Goal: Transaction & Acquisition: Purchase product/service

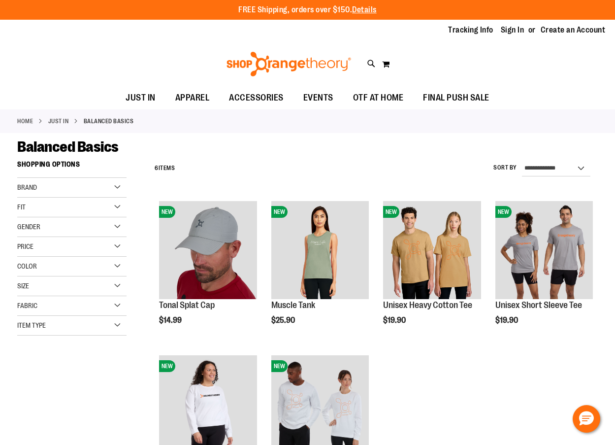
click at [36, 325] on span "Item Type" at bounding box center [31, 325] width 29 height 8
drag, startPoint x: 121, startPoint y: 380, endPoint x: 121, endPoint y: 374, distance: 6.4
click at [121, 380] on li "Sweatshirts 2 items" at bounding box center [69, 382] width 105 height 10
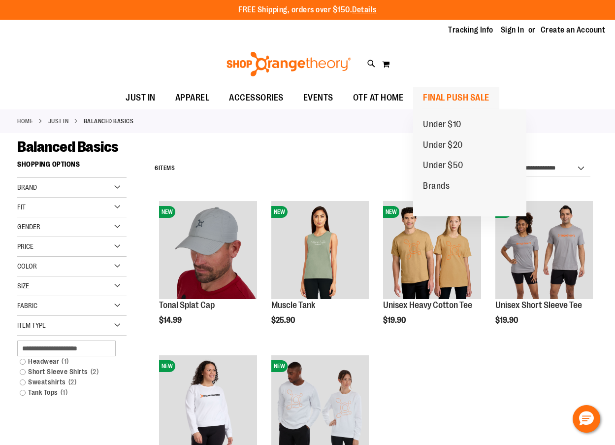
click at [448, 99] on span "FINAL PUSH SALE" at bounding box center [456, 98] width 66 height 22
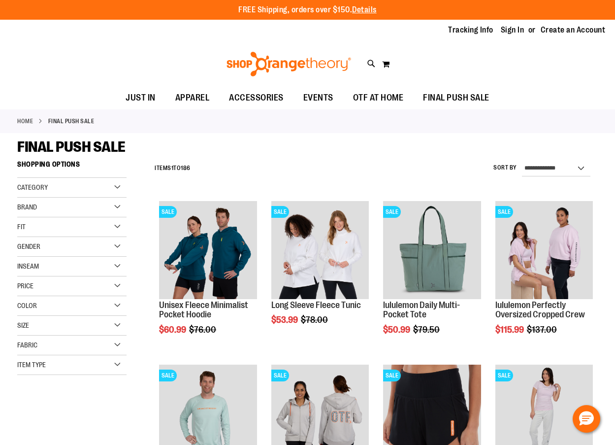
click at [50, 366] on div "Item Type" at bounding box center [71, 365] width 109 height 20
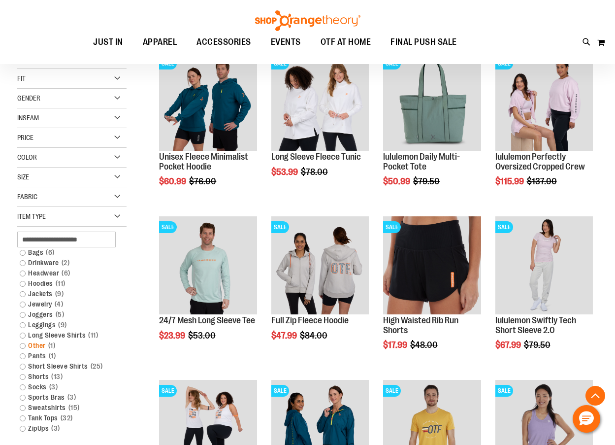
scroll to position [197, 0]
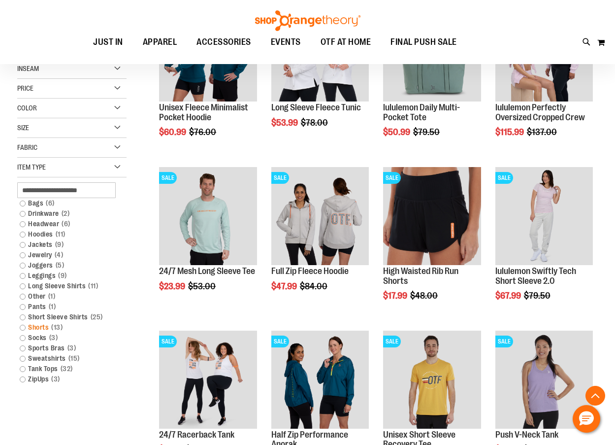
click at [23, 329] on link "Shorts 13 items" at bounding box center [67, 327] width 105 height 10
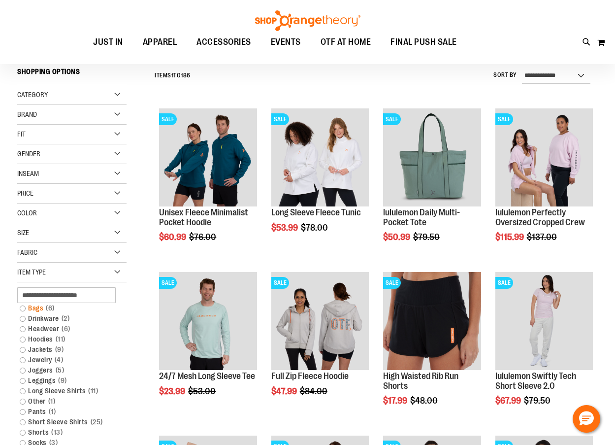
scroll to position [92, 0]
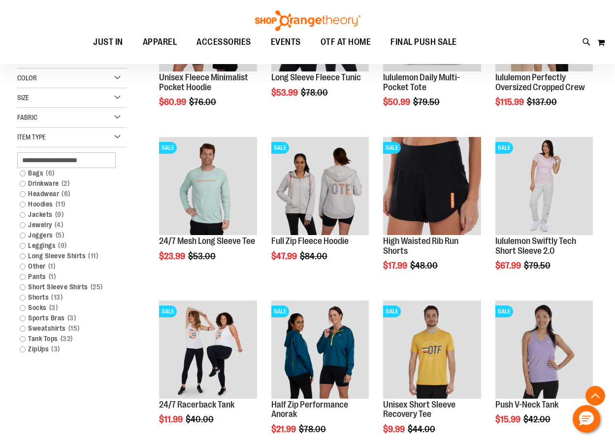
scroll to position [239, 0]
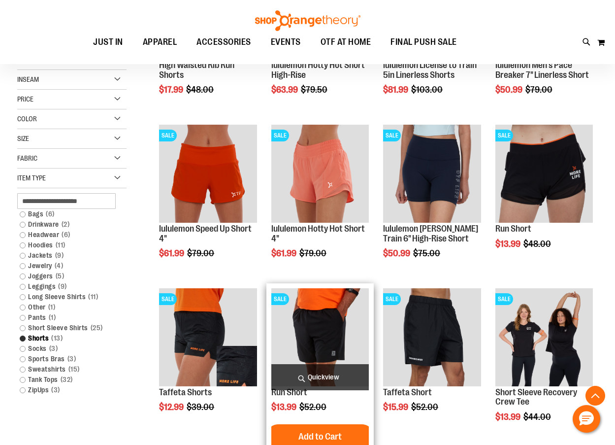
click at [306, 326] on img "product" at bounding box center [320, 337] width 98 height 98
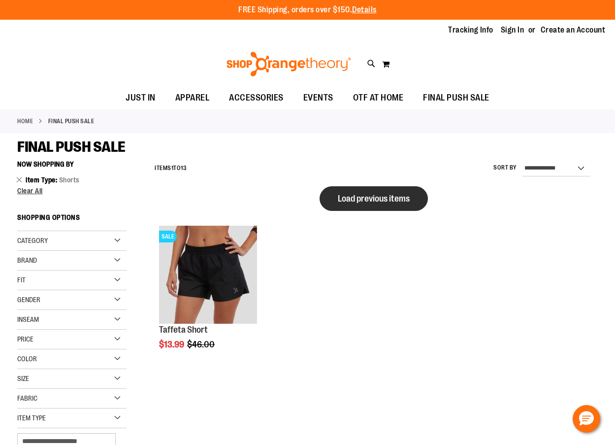
click at [356, 205] on button "Load previous items" at bounding box center [374, 198] width 108 height 25
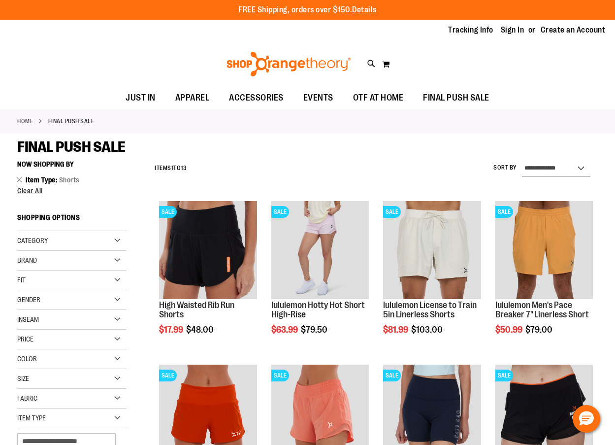
click at [557, 168] on select "**********" at bounding box center [556, 169] width 68 height 16
select select "*********"
click at [522, 161] on select "**********" at bounding box center [556, 169] width 68 height 16
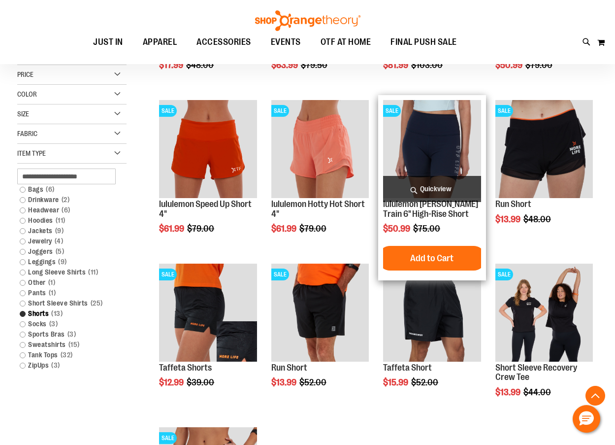
scroll to position [156, 0]
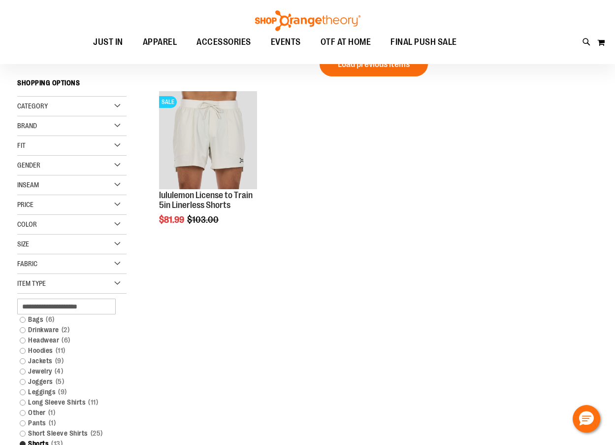
scroll to position [8, 0]
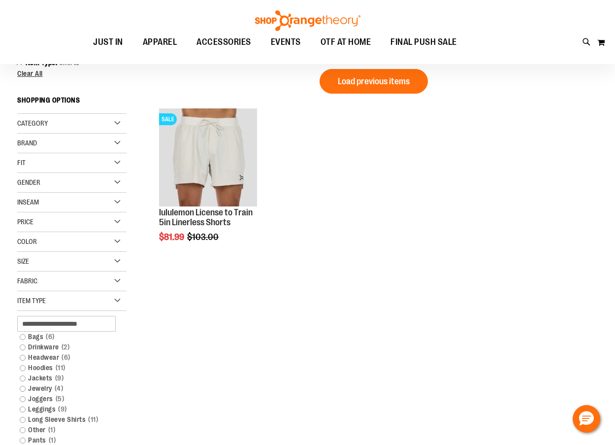
click at [53, 182] on div "Gender" at bounding box center [71, 183] width 109 height 20
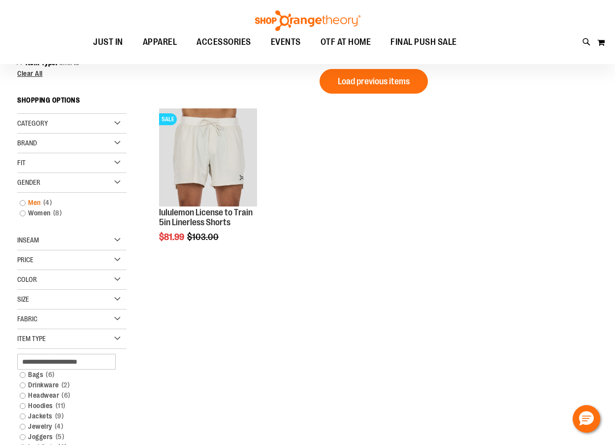
click at [22, 204] on link "Men 4 items" at bounding box center [67, 203] width 105 height 10
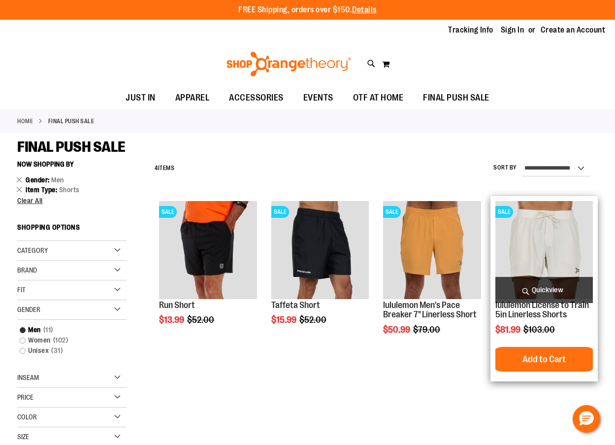
click at [549, 264] on img "product" at bounding box center [545, 250] width 98 height 98
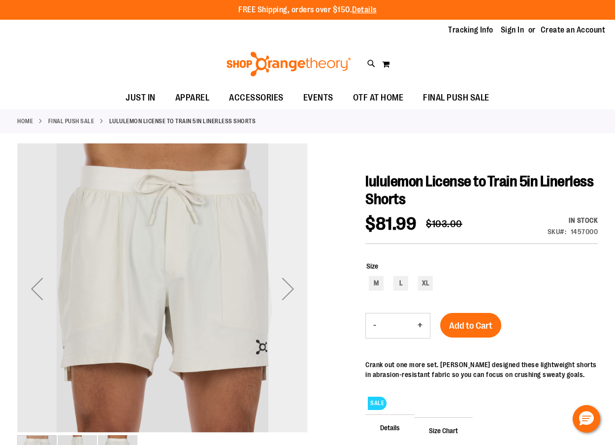
click at [293, 286] on div "Next" at bounding box center [287, 288] width 39 height 39
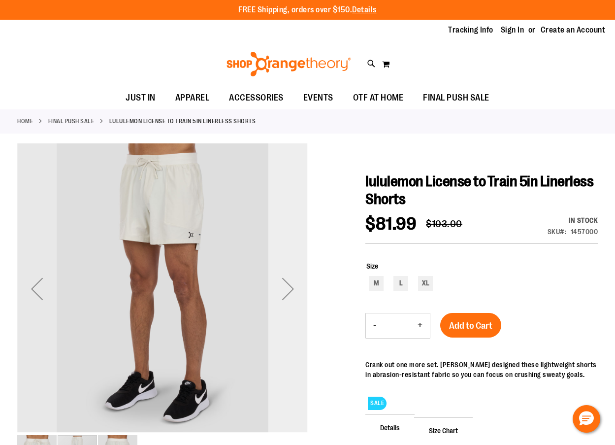
click at [293, 286] on div "Next" at bounding box center [287, 288] width 39 height 39
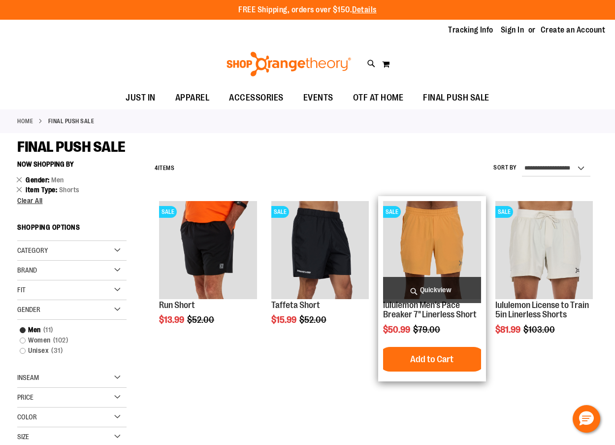
click at [411, 259] on img "product" at bounding box center [432, 250] width 98 height 98
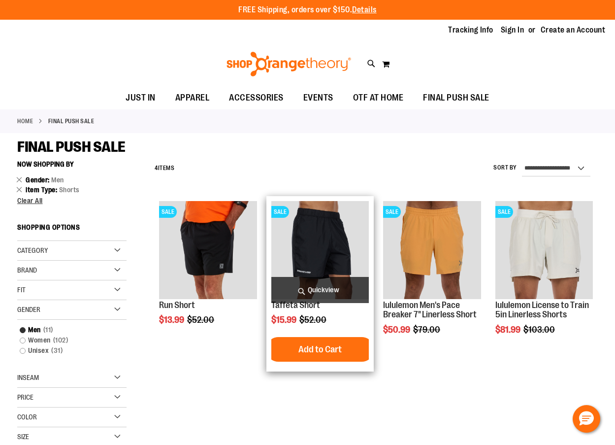
click at [302, 252] on img "product" at bounding box center [320, 250] width 98 height 98
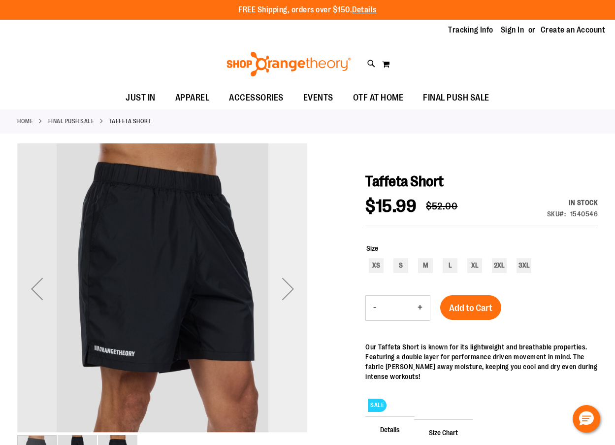
click at [287, 287] on div "Next" at bounding box center [287, 288] width 39 height 39
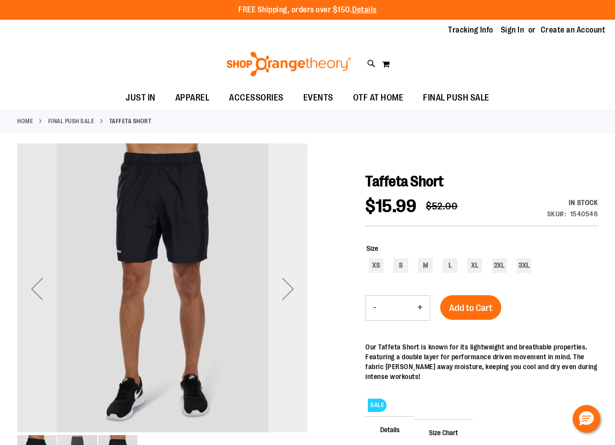
click at [287, 287] on div "Next" at bounding box center [287, 288] width 39 height 39
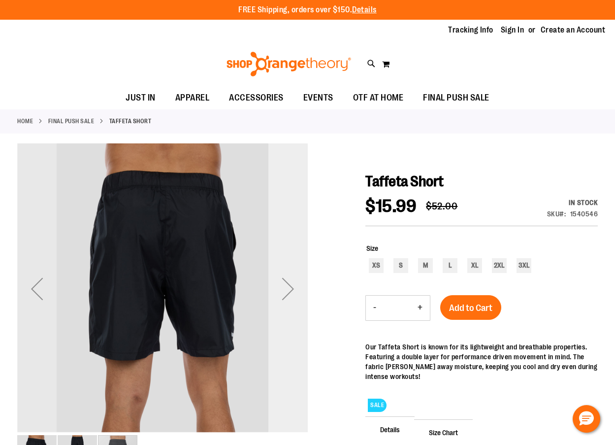
click at [287, 287] on div "Next" at bounding box center [287, 288] width 39 height 39
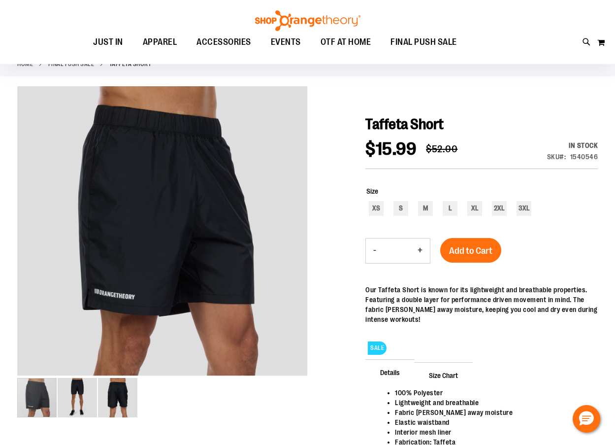
scroll to position [99, 0]
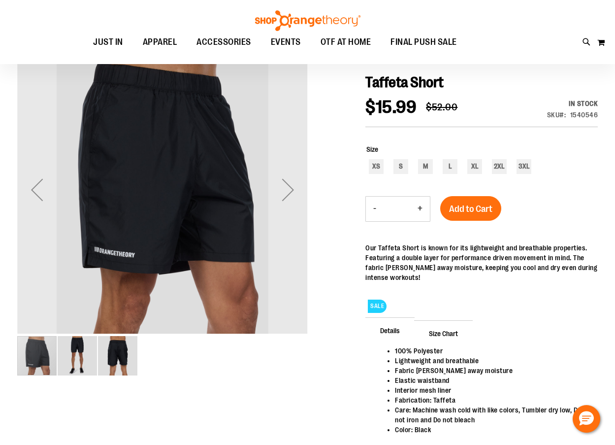
click at [118, 351] on img "image 3 of 3" at bounding box center [117, 355] width 39 height 39
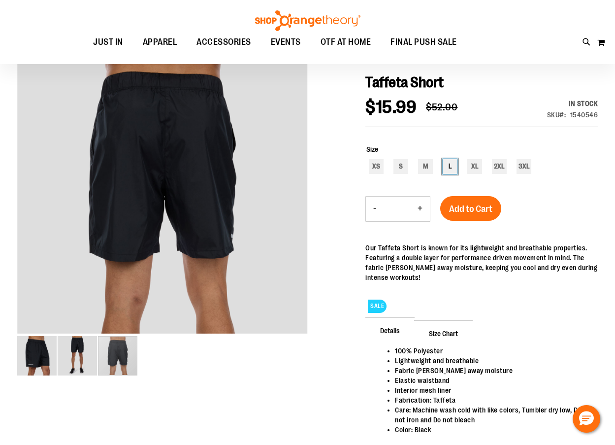
click at [447, 169] on div "L" at bounding box center [450, 166] width 15 height 15
type input "***"
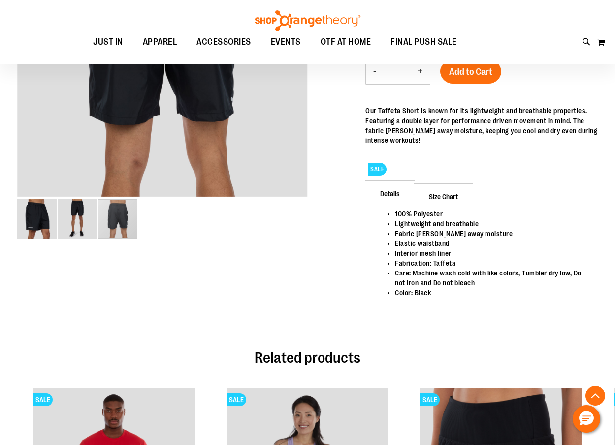
scroll to position [142, 0]
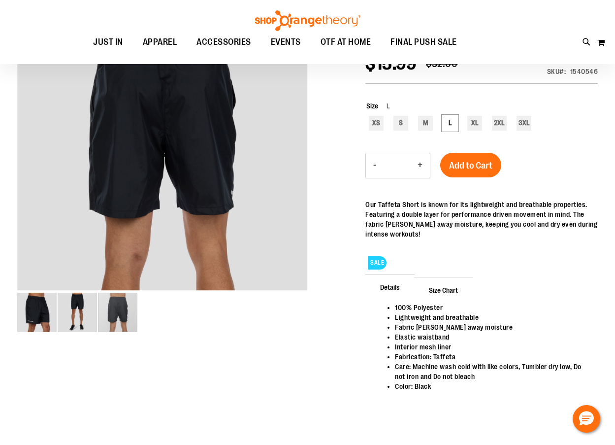
click at [381, 286] on span "Details" at bounding box center [389, 287] width 49 height 26
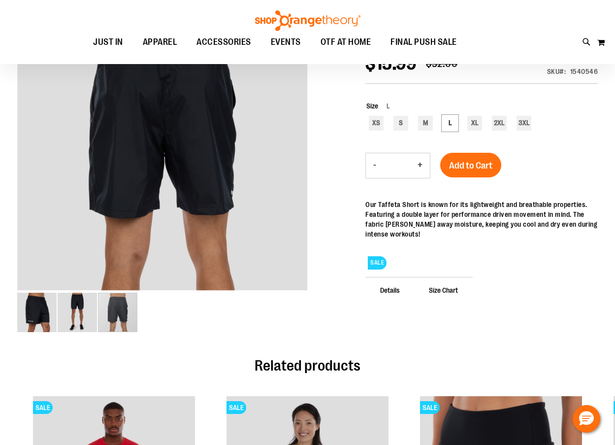
click at [444, 286] on span "Size Chart" at bounding box center [443, 290] width 59 height 26
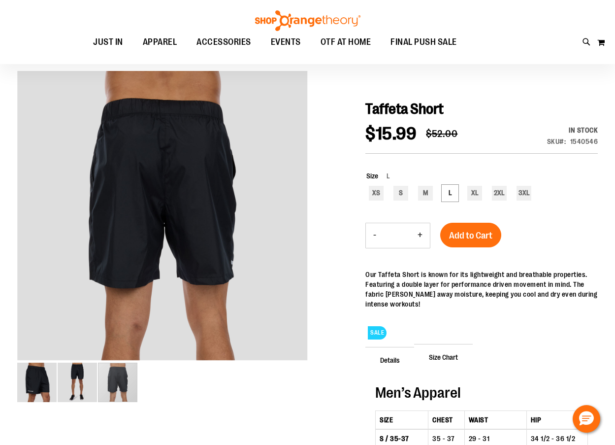
scroll to position [43, 0]
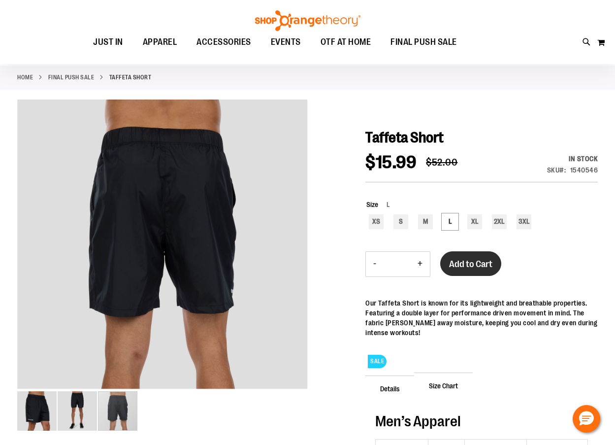
click at [487, 261] on span "Add to Cart" at bounding box center [470, 264] width 43 height 11
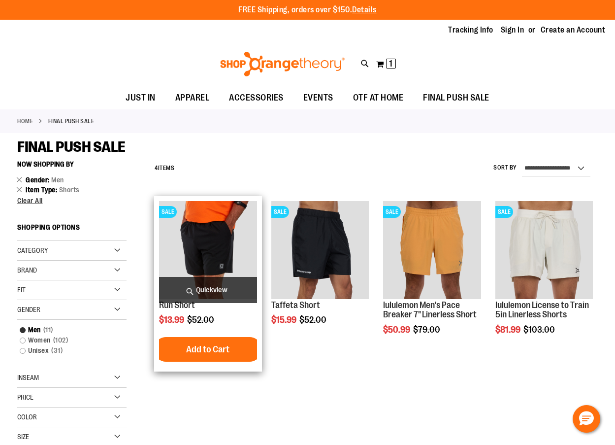
click at [223, 237] on img "product" at bounding box center [208, 250] width 98 height 98
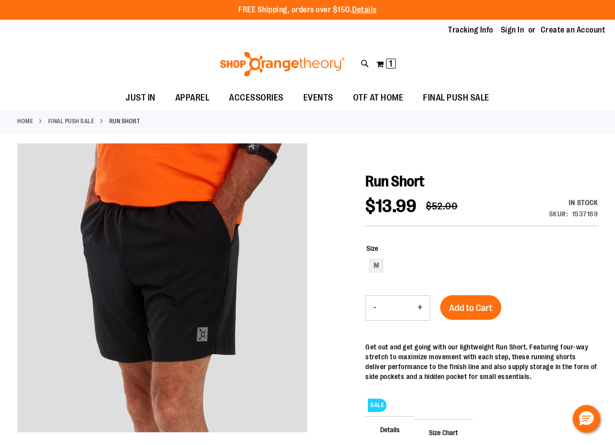
click at [24, 121] on link "Home" at bounding box center [25, 121] width 16 height 9
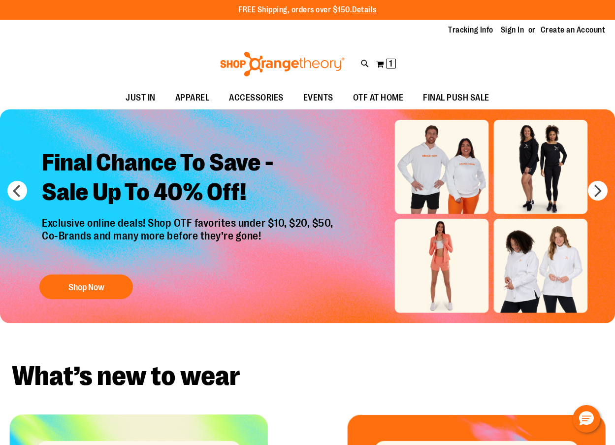
click at [184, 99] on span "APPAREL" at bounding box center [192, 98] width 34 height 22
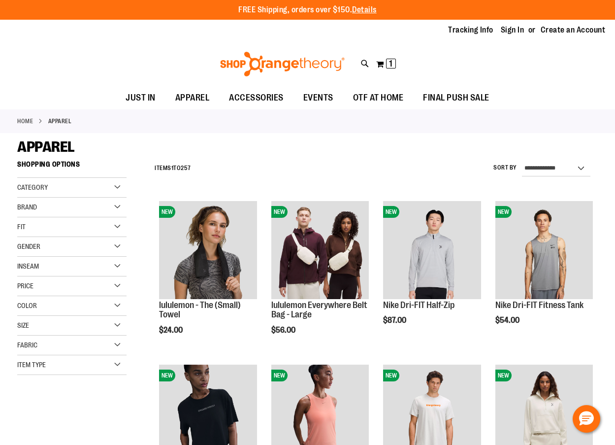
click at [28, 363] on span "Item Type" at bounding box center [31, 365] width 29 height 8
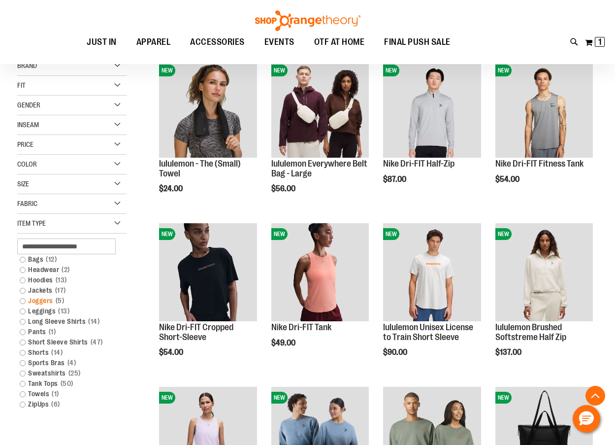
scroll to position [246, 0]
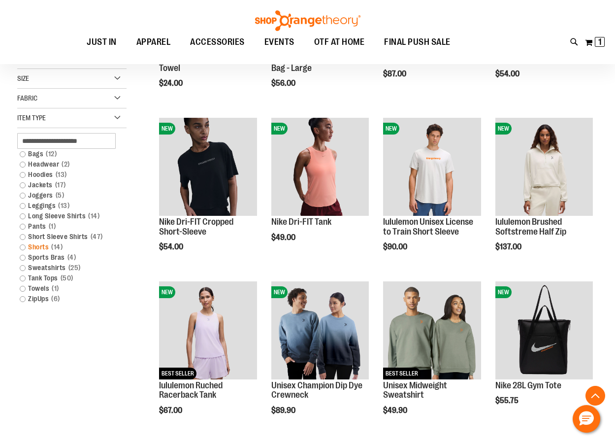
click at [23, 249] on link "Shorts 14 items" at bounding box center [67, 247] width 105 height 10
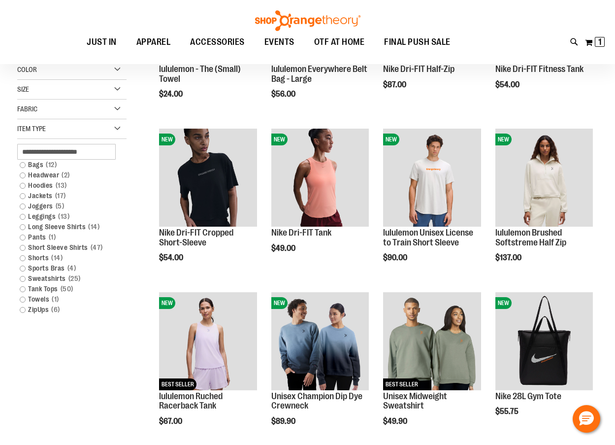
scroll to position [239, 0]
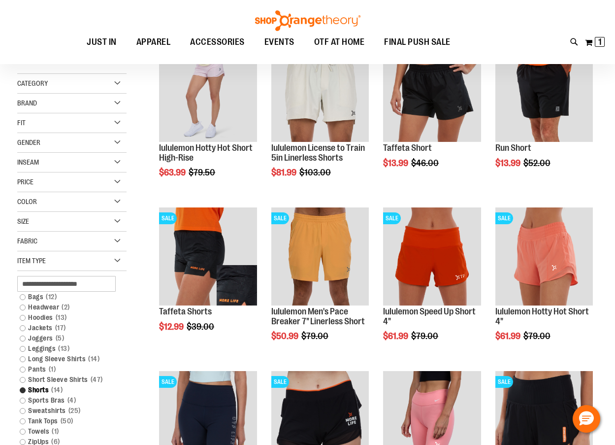
scroll to position [141, 0]
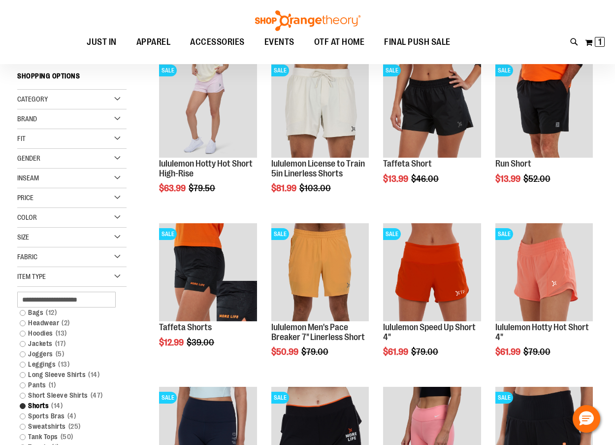
click at [27, 159] on span "Gender" at bounding box center [28, 158] width 23 height 8
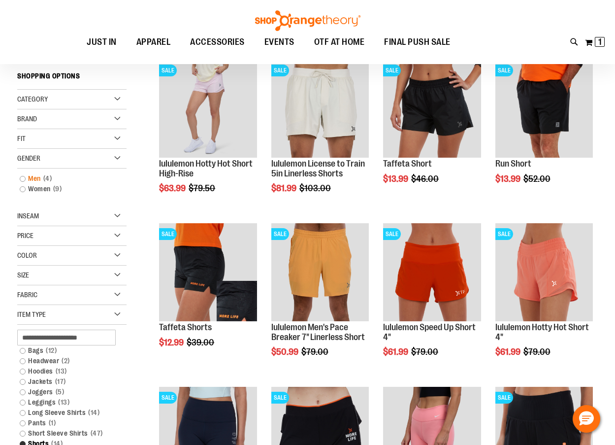
click at [24, 178] on link "Men 4 items" at bounding box center [67, 178] width 105 height 10
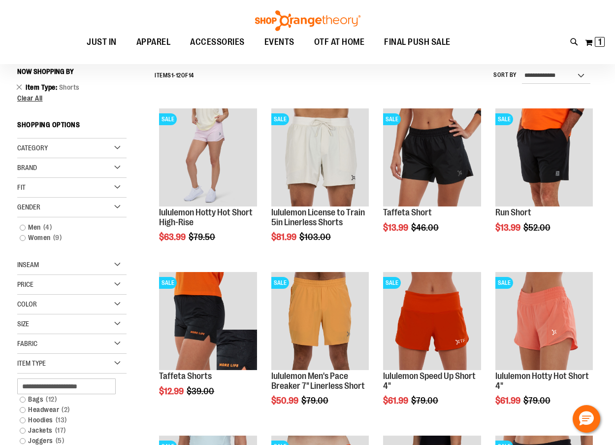
scroll to position [92, 0]
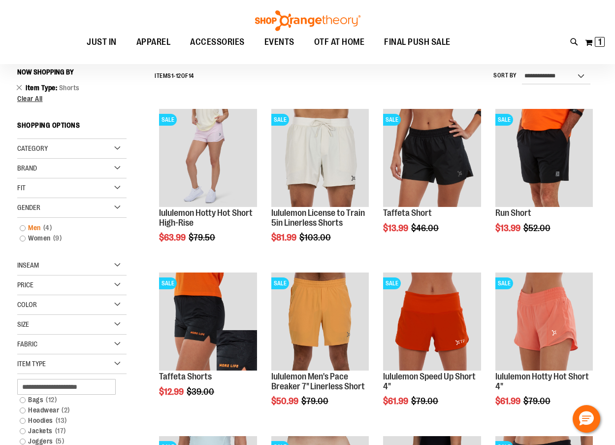
click at [23, 229] on link "Men 4 items" at bounding box center [67, 228] width 105 height 10
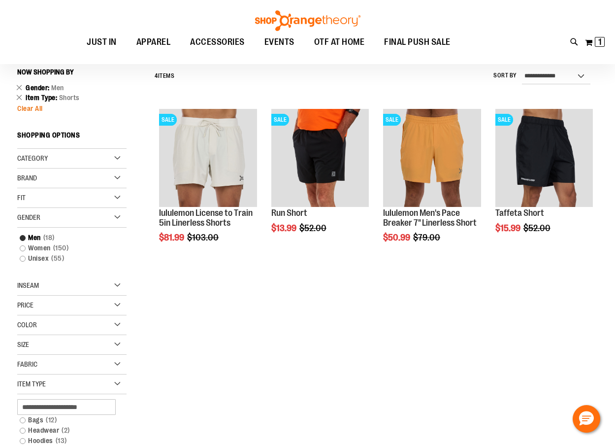
click at [42, 106] on span "Clear All" at bounding box center [30, 108] width 26 height 8
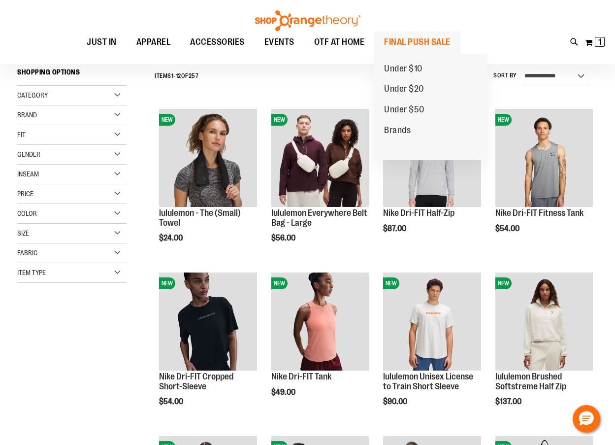
click at [411, 43] on span "FINAL PUSH SALE" at bounding box center [417, 42] width 66 height 22
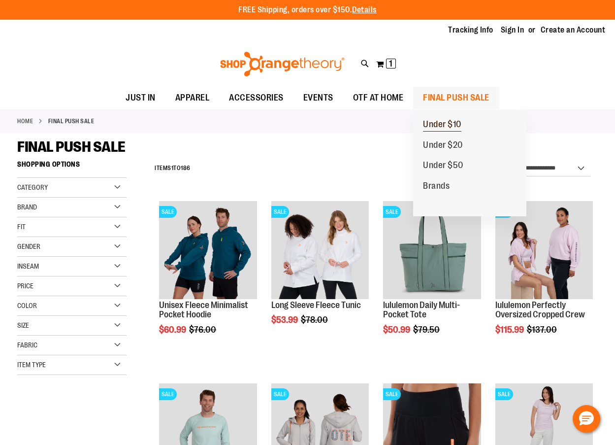
click at [439, 126] on span "Under $10" at bounding box center [442, 125] width 38 height 12
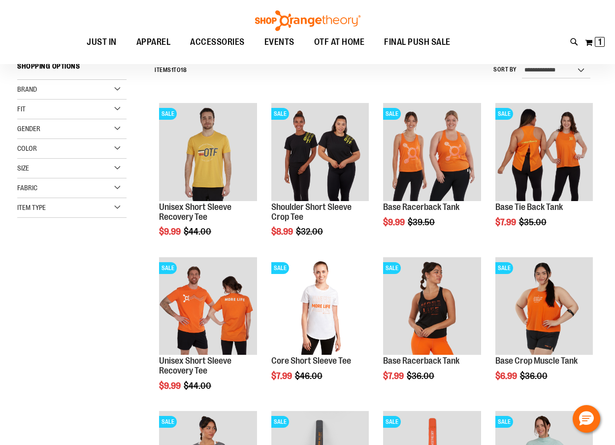
scroll to position [98, 0]
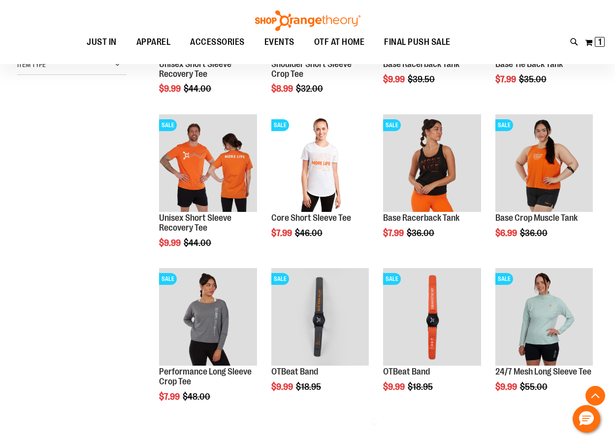
scroll to position [246, 0]
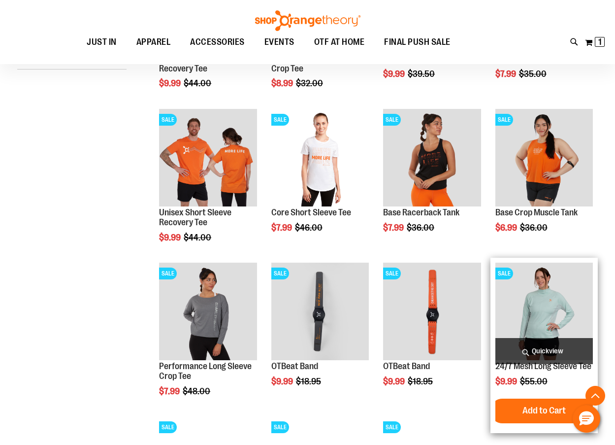
click at [551, 285] on img "product" at bounding box center [545, 312] width 98 height 98
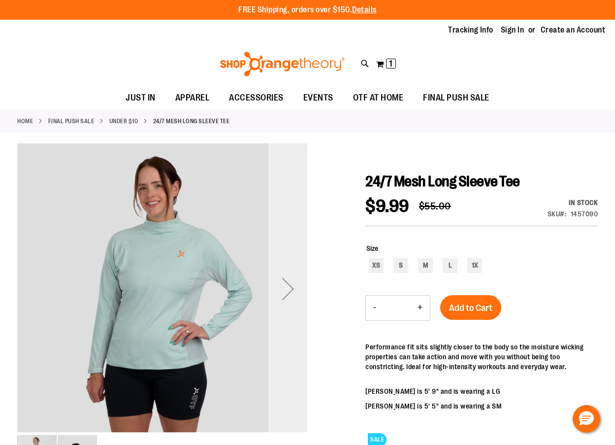
click at [285, 289] on div "Next" at bounding box center [287, 288] width 39 height 39
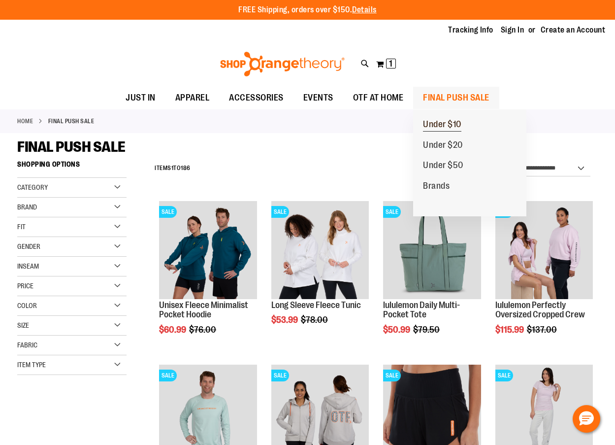
click at [444, 120] on span "Under $10" at bounding box center [442, 125] width 38 height 12
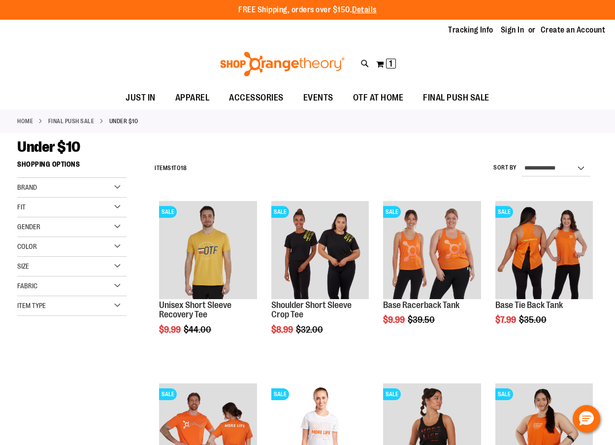
click at [43, 228] on div "Gender" at bounding box center [71, 227] width 109 height 20
click at [25, 258] on link "Unisex 2 items" at bounding box center [67, 257] width 105 height 10
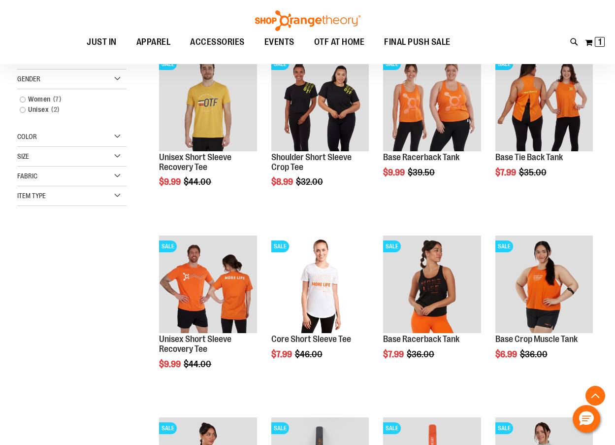
scroll to position [156, 0]
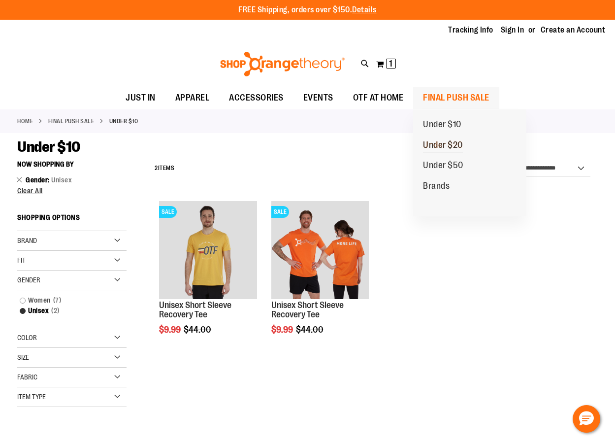
click at [443, 146] on span "Under $20" at bounding box center [443, 146] width 40 height 12
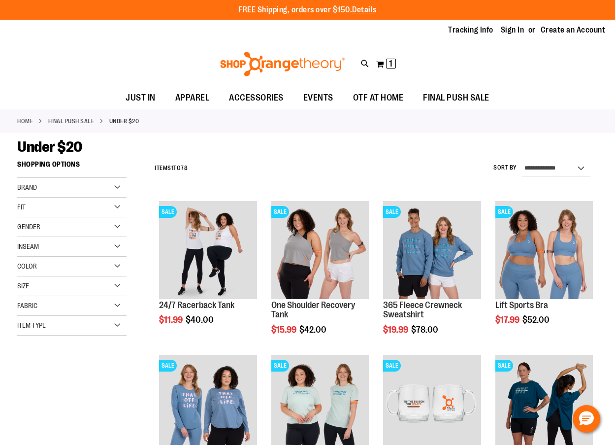
click at [34, 228] on span "Gender" at bounding box center [28, 227] width 23 height 8
click at [22, 249] on link "Men 2 items" at bounding box center [67, 247] width 105 height 10
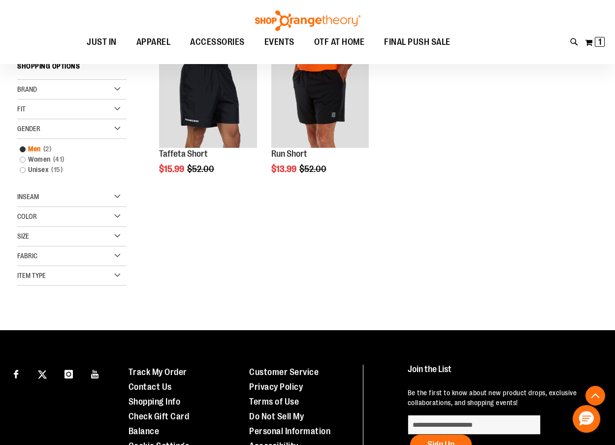
scroll to position [156, 0]
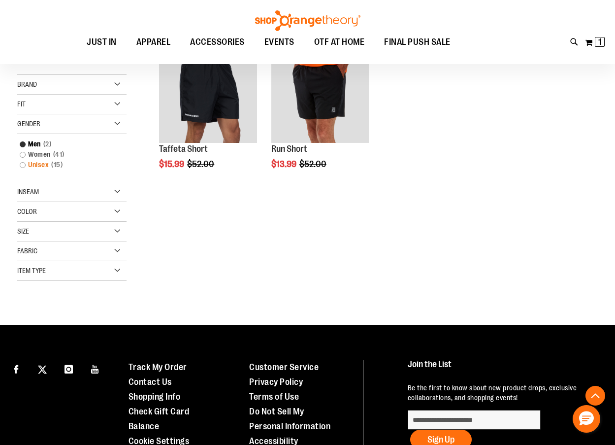
click at [23, 166] on link "Unisex 15 items" at bounding box center [67, 165] width 105 height 10
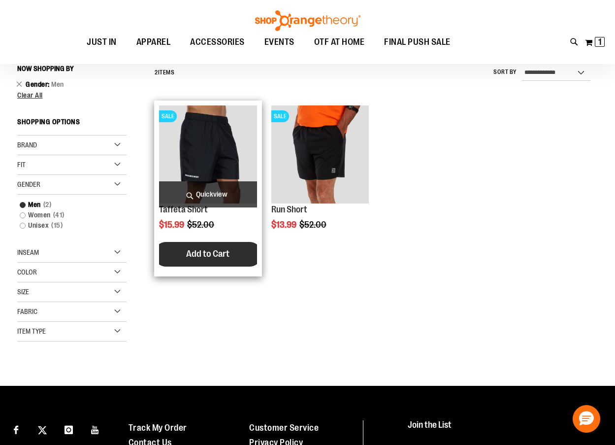
scroll to position [92, 0]
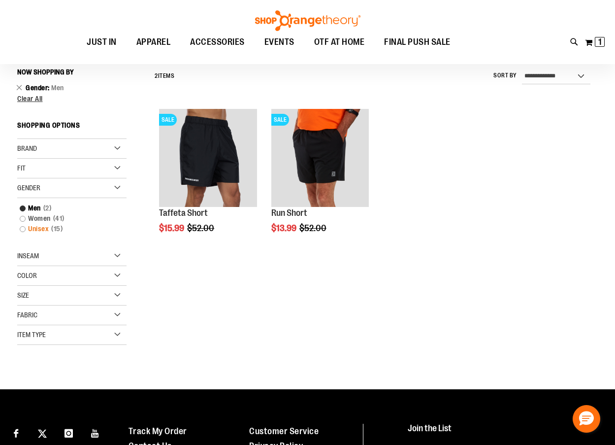
click at [21, 230] on link "Unisex 15 items" at bounding box center [67, 229] width 105 height 10
click at [23, 230] on link "Unisex 15 items" at bounding box center [67, 229] width 105 height 10
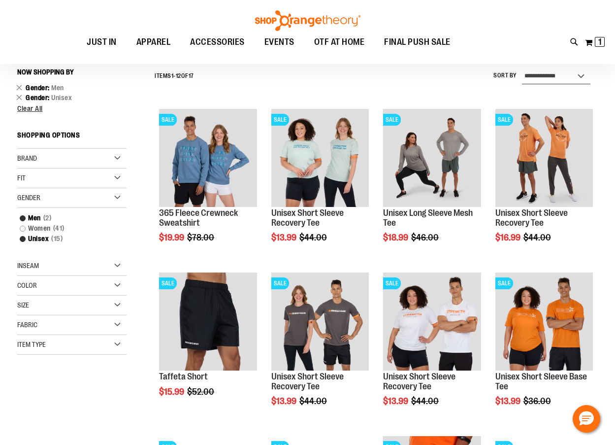
click at [540, 77] on select "**********" at bounding box center [556, 76] width 68 height 16
select select "*********"
click at [522, 68] on select "**********" at bounding box center [556, 76] width 68 height 16
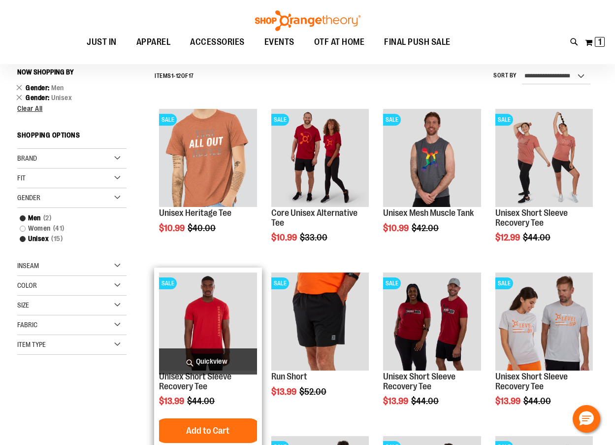
click at [203, 331] on img "product" at bounding box center [208, 321] width 98 height 98
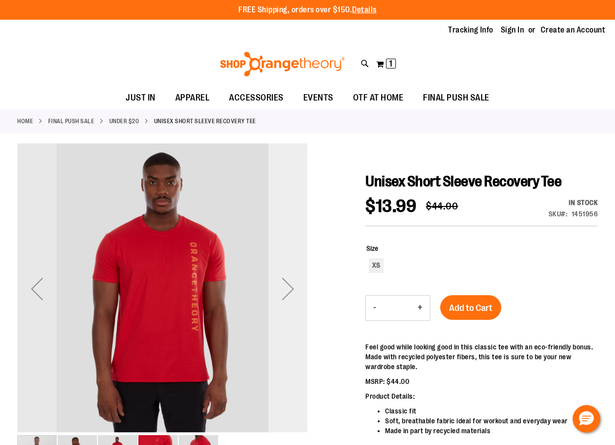
click at [287, 292] on div "Next" at bounding box center [287, 288] width 39 height 39
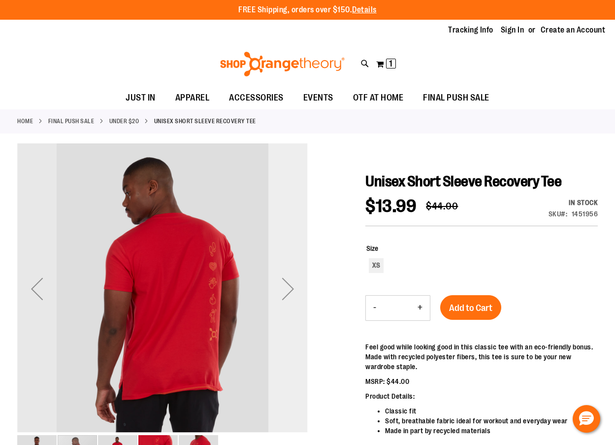
click at [287, 292] on div "Next" at bounding box center [287, 288] width 39 height 39
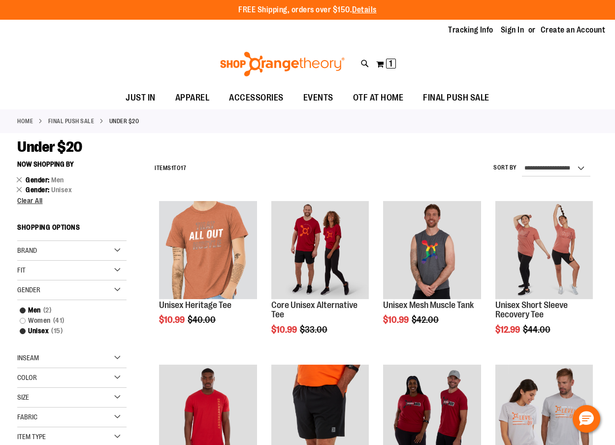
scroll to position [92, 0]
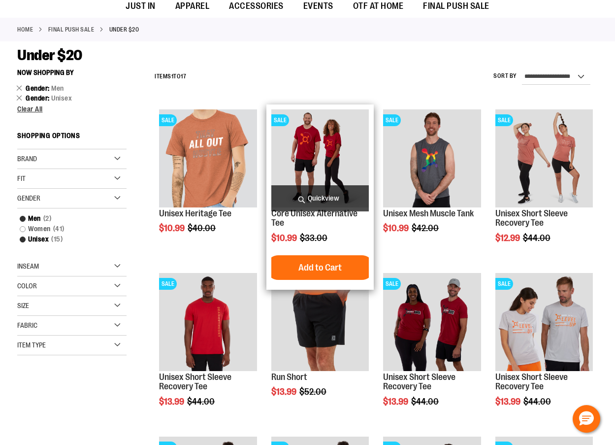
click at [302, 152] on img "product" at bounding box center [320, 158] width 98 height 98
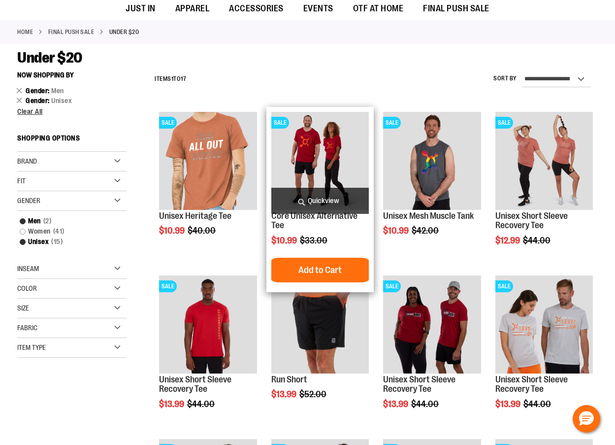
scroll to position [91, 0]
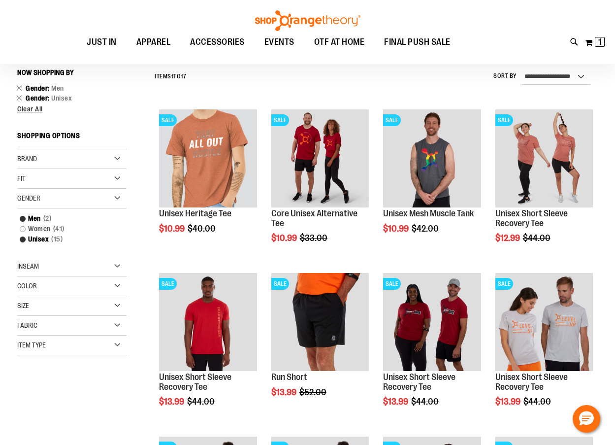
click at [97, 177] on div "Fit" at bounding box center [71, 179] width 109 height 20
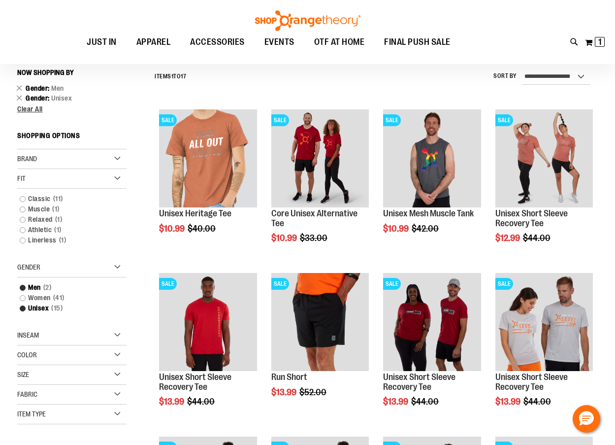
click at [101, 177] on div "Fit" at bounding box center [71, 179] width 109 height 20
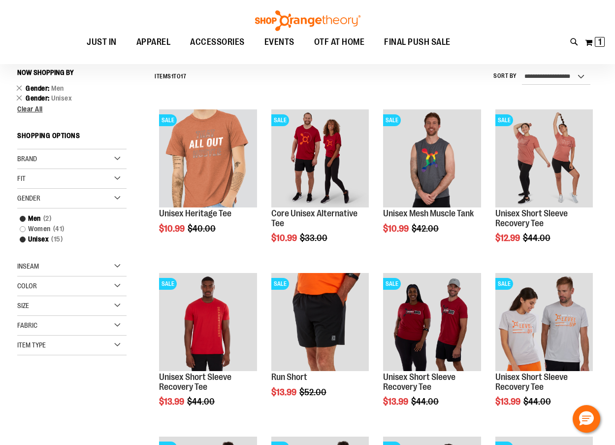
click at [61, 305] on div "Size" at bounding box center [71, 306] width 109 height 20
click at [77, 332] on div "L" at bounding box center [79, 330] width 15 height 15
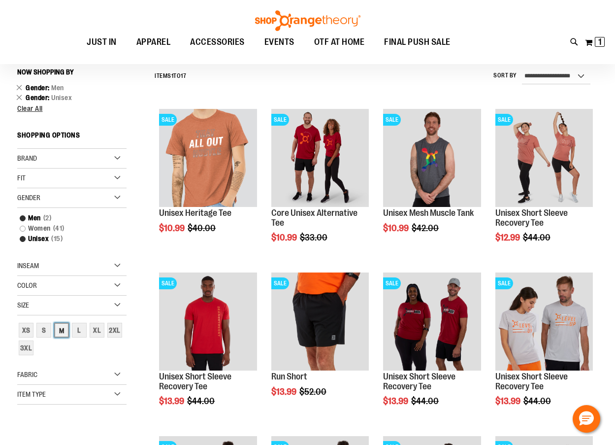
click at [65, 332] on div "M" at bounding box center [61, 330] width 15 height 15
click at [83, 330] on div "L" at bounding box center [79, 330] width 15 height 15
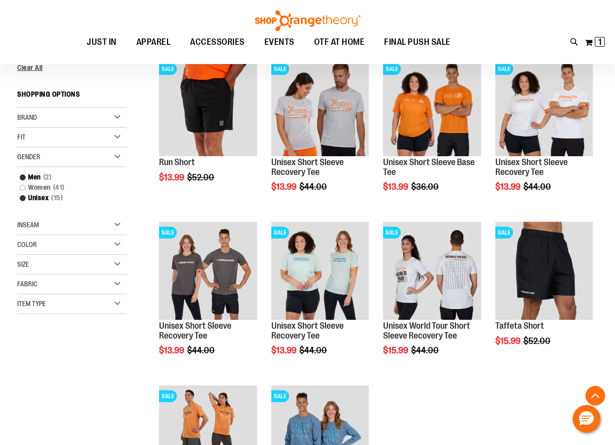
scroll to position [141, 0]
